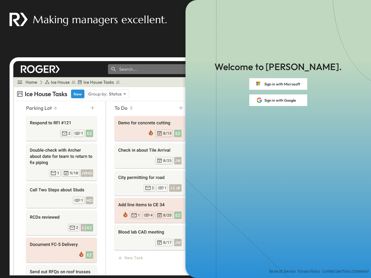
click at [186, 139] on div "Terms of Service Privacy Policy Limited Use Policy Statement" at bounding box center [279, 192] width 186 height 172
click at [278, 84] on button "Sign in with Microsoft" at bounding box center [278, 84] width 58 height 12
click at [278, 100] on button "Sign in with Google" at bounding box center [278, 100] width 58 height 12
